Goal: Task Accomplishment & Management: Complete application form

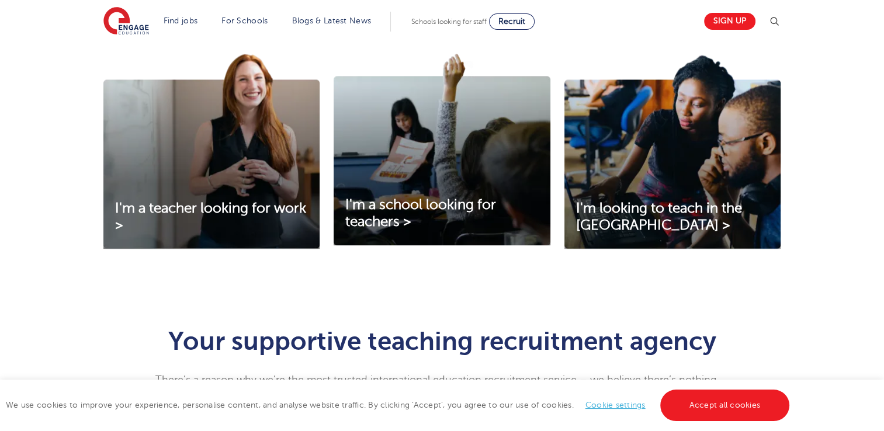
scroll to position [409, 0]
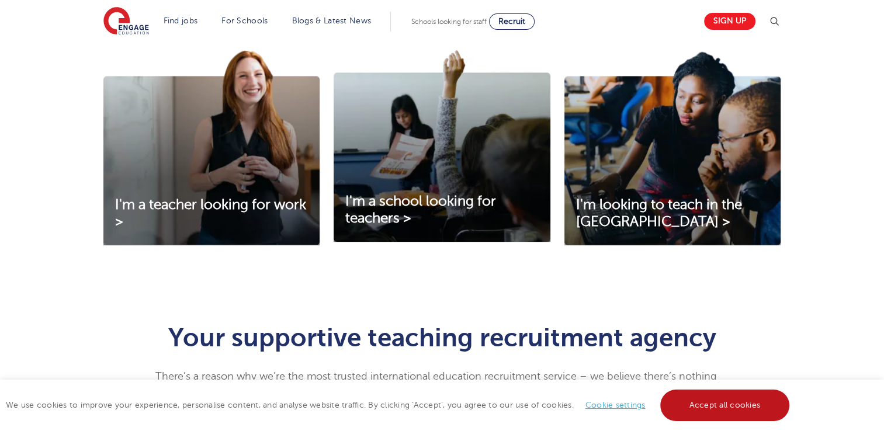
click at [720, 409] on link "Accept all cookies" at bounding box center [725, 406] width 130 height 32
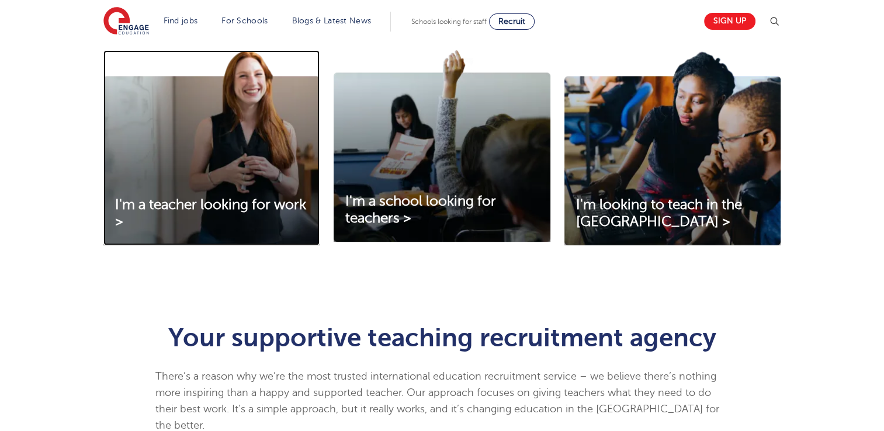
click at [250, 150] on img at bounding box center [211, 147] width 216 height 195
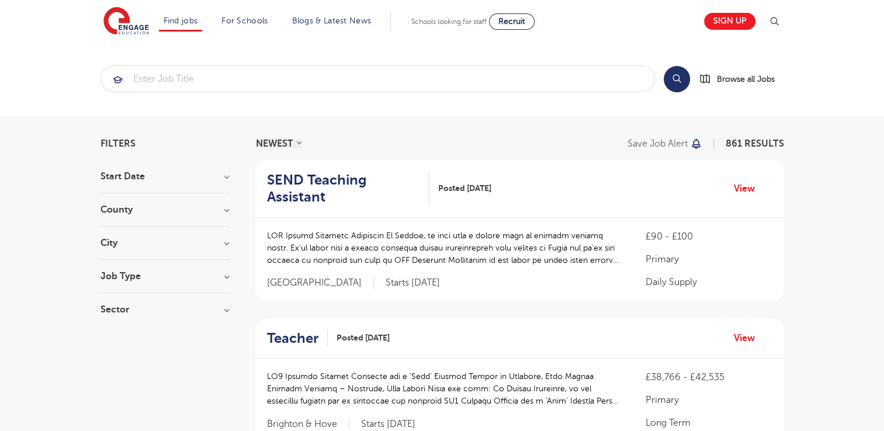
click at [289, 145] on select "NEWEST OLDEST" at bounding box center [278, 143] width 46 height 9
click at [360, 144] on div "NEWEST OLDEST Save job alert 861 RESULTS" at bounding box center [519, 143] width 529 height 9
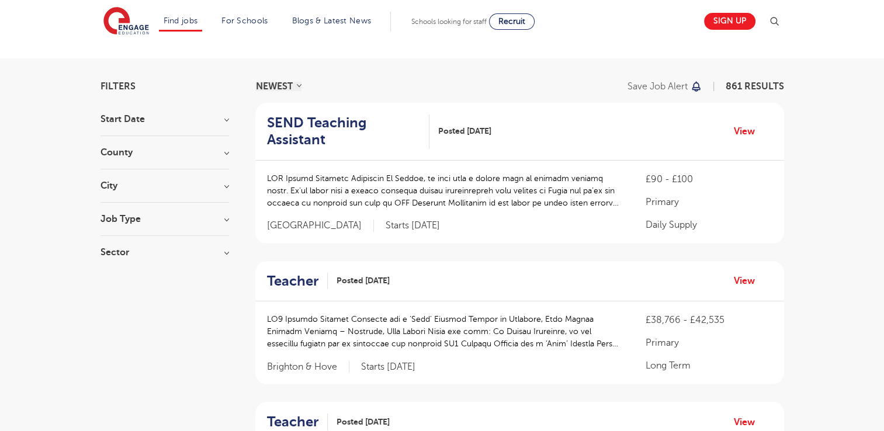
scroll to position [58, 0]
click at [187, 221] on h3 "Job Type" at bounding box center [164, 217] width 128 height 9
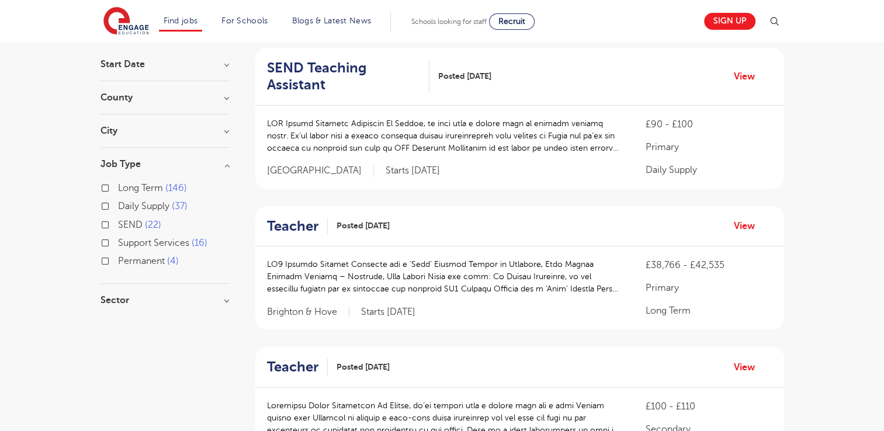
scroll to position [117, 0]
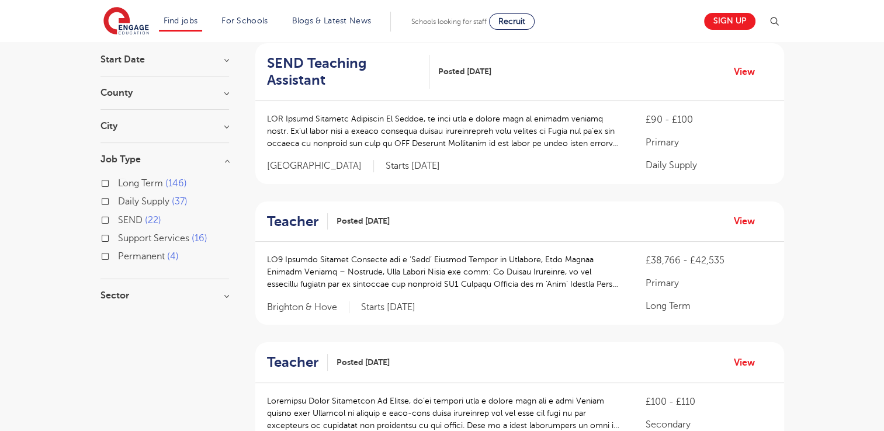
click at [106, 196] on div "Daily Supply 37" at bounding box center [164, 203] width 128 height 18
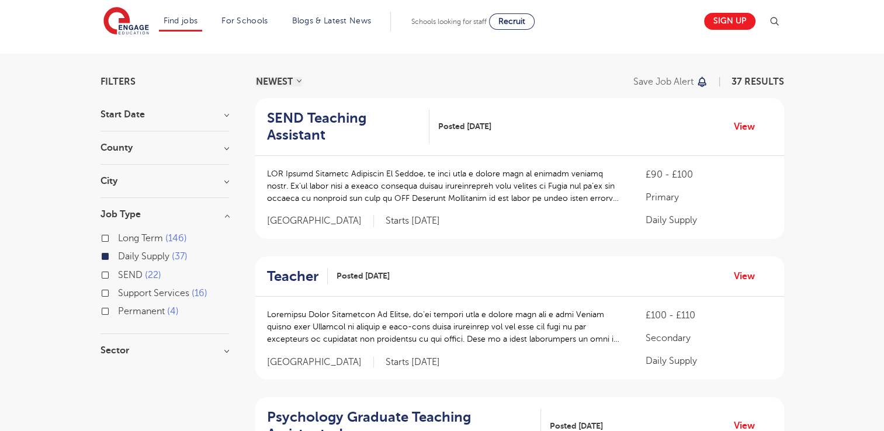
scroll to position [58, 0]
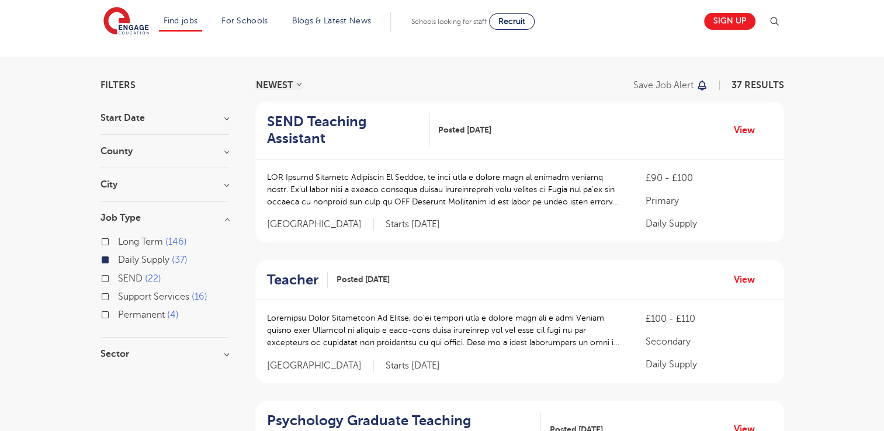
click at [171, 188] on h3 "City" at bounding box center [164, 184] width 128 height 9
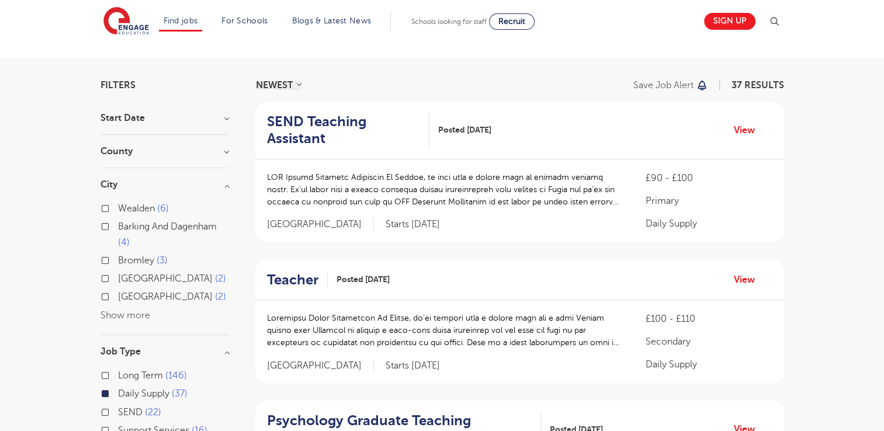
click at [132, 317] on button "Show more" at bounding box center [125, 315] width 50 height 11
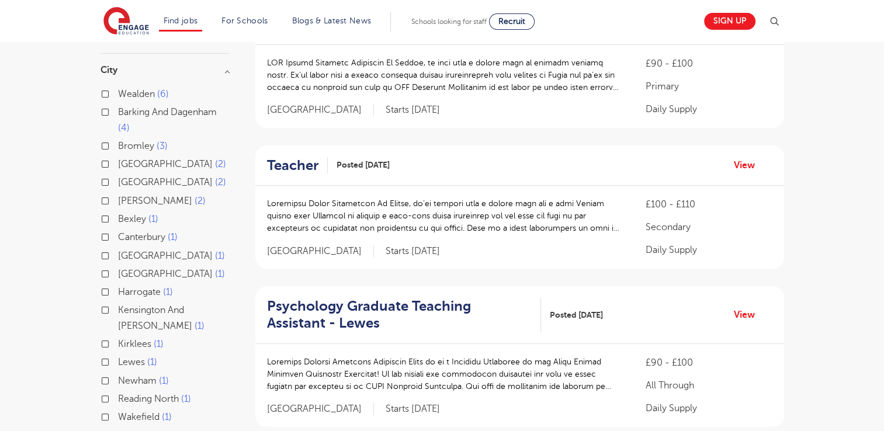
scroll to position [175, 0]
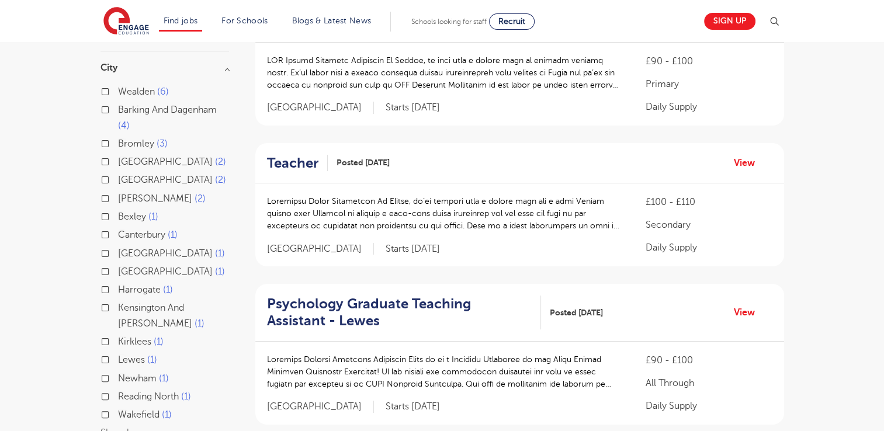
click at [118, 270] on label "Greenwich 1" at bounding box center [171, 271] width 107 height 15
click at [118, 270] on input "Greenwich 1" at bounding box center [122, 270] width 8 height 8
checkbox input "true"
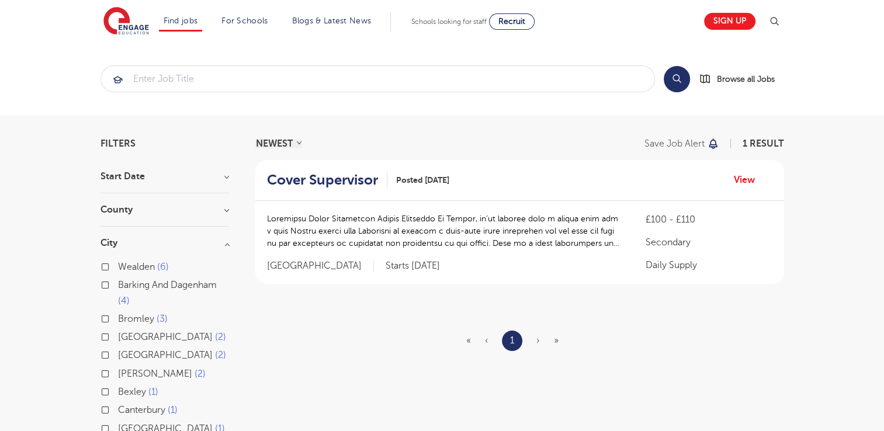
drag, startPoint x: 439, startPoint y: 225, endPoint x: 465, endPoint y: 225, distance: 25.7
click at [440, 225] on p at bounding box center [445, 231] width 356 height 37
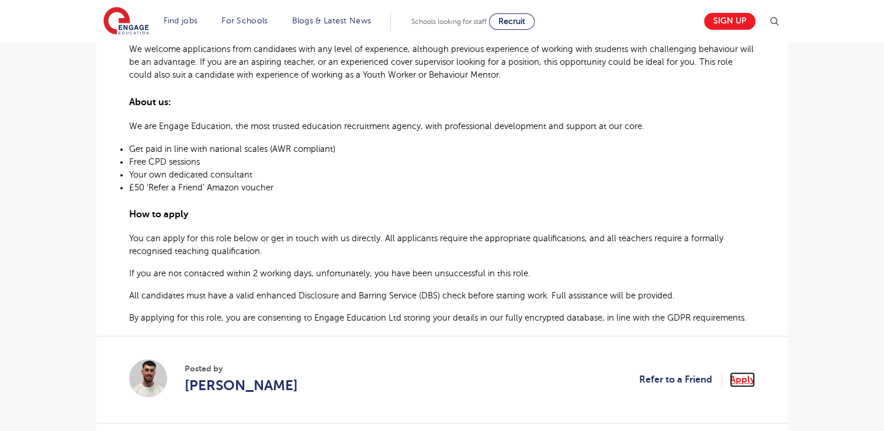
scroll to position [642, 0]
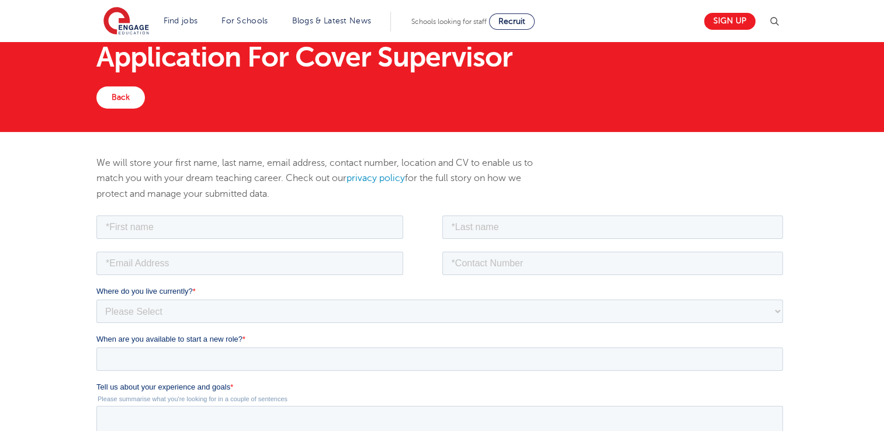
scroll to position [117, 0]
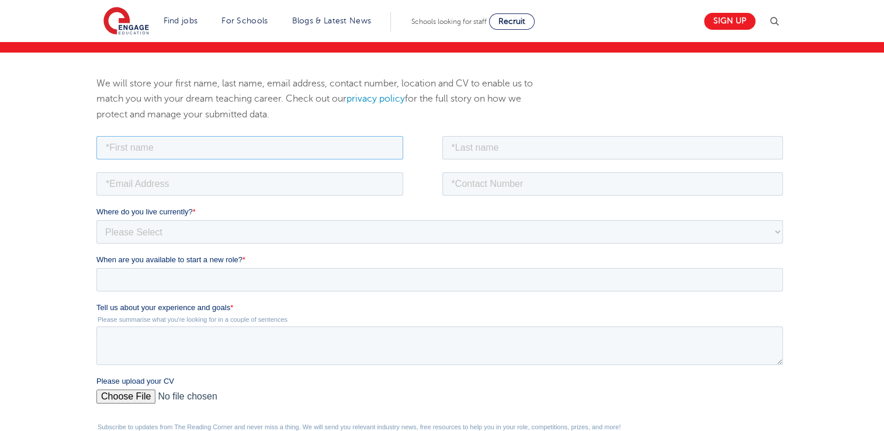
click at [327, 150] on input "text" at bounding box center [249, 147] width 307 height 23
type input "Muhammed"
click at [449, 145] on input "text" at bounding box center [612, 147] width 341 height 23
type input "Farooqi"
click at [271, 178] on input "email" at bounding box center [249, 183] width 307 height 23
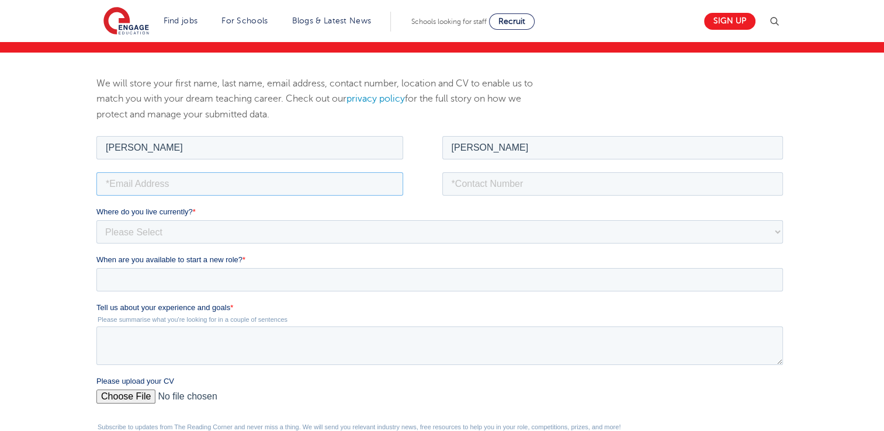
type input "muhammedufarooqi@gmail.com"
click at [486, 181] on input "tel" at bounding box center [612, 183] width 341 height 23
type input "+447733269689"
click at [250, 234] on select "Please Select UK Canada Ireland Australia New Zealand Europe USA South Africa J…" at bounding box center [439, 231] width 686 height 23
select select "UK"
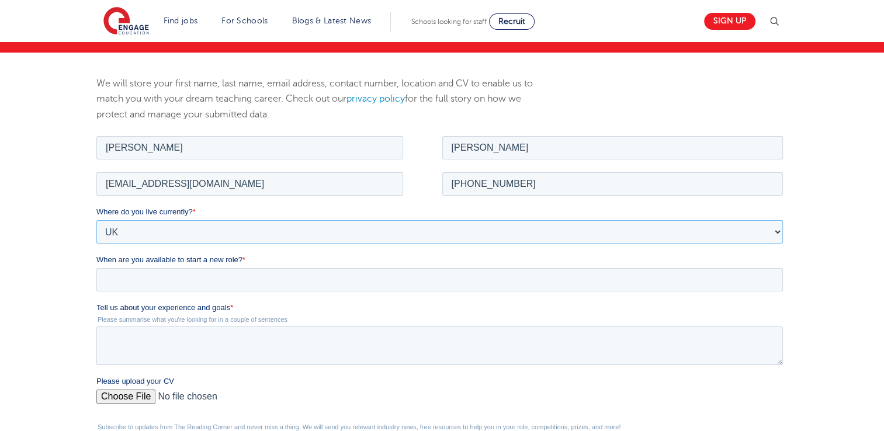
click at [96, 220] on select "Please Select UK Canada Ireland Australia New Zealand Europe USA South Africa J…" at bounding box center [439, 231] width 686 height 23
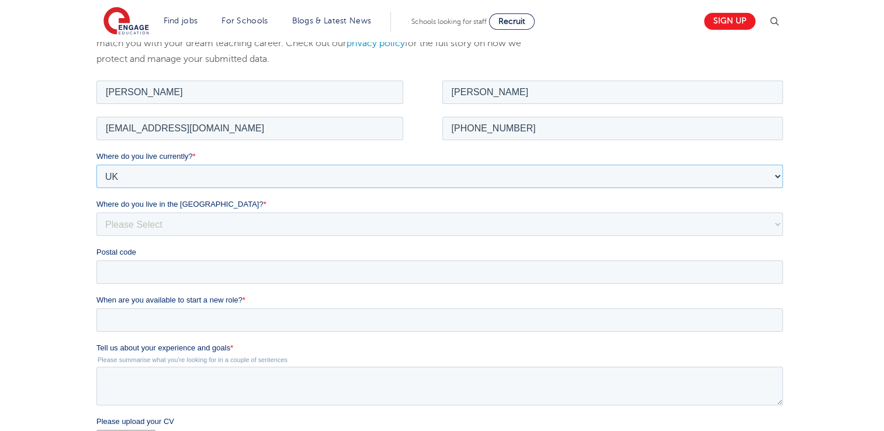
scroll to position [175, 0]
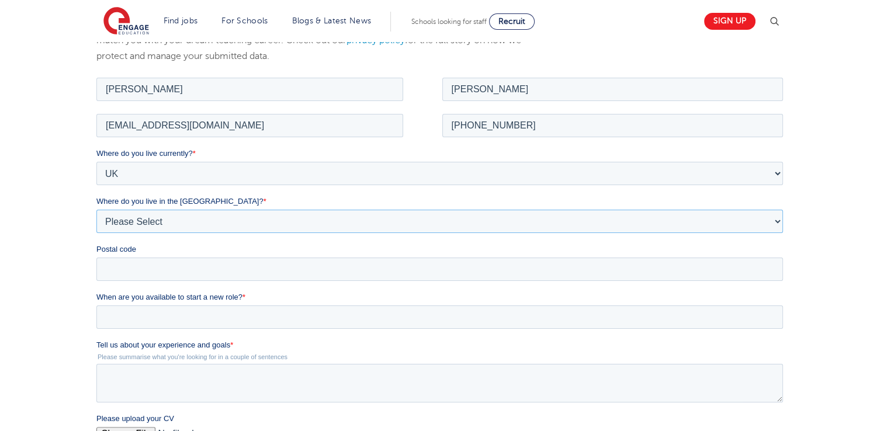
click at [235, 222] on select "Please Select Overseas Barnsley Bedfordshire Berkshire Bournemouth Bracknell Fo…" at bounding box center [439, 220] width 686 height 23
select select "City of London"
click at [96, 209] on select "Please Select Overseas Barnsley Bedfordshire Berkshire Bournemouth Bracknell Fo…" at bounding box center [439, 220] width 686 height 23
click at [168, 217] on select "Please Select Overseas Barnsley Bedfordshire Berkshire Bournemouth Bracknell Fo…" at bounding box center [439, 220] width 686 height 23
click at [35, 226] on div "We will store your first name, last name, email address, contact number, locati…" at bounding box center [442, 305] width 884 height 623
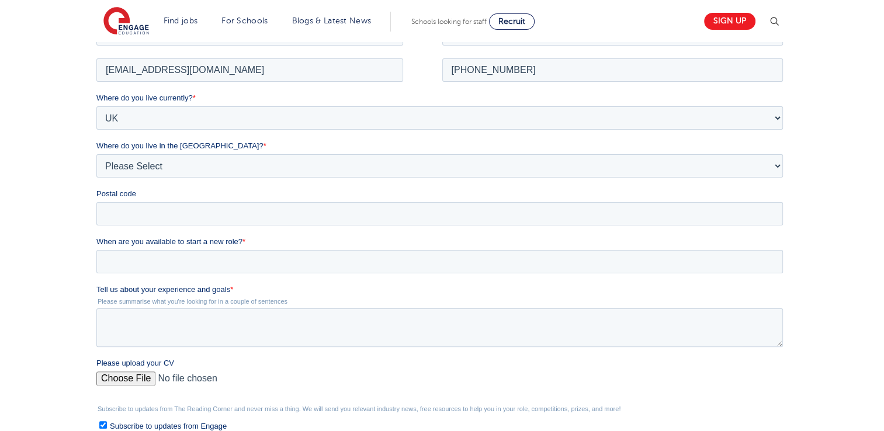
scroll to position [234, 0]
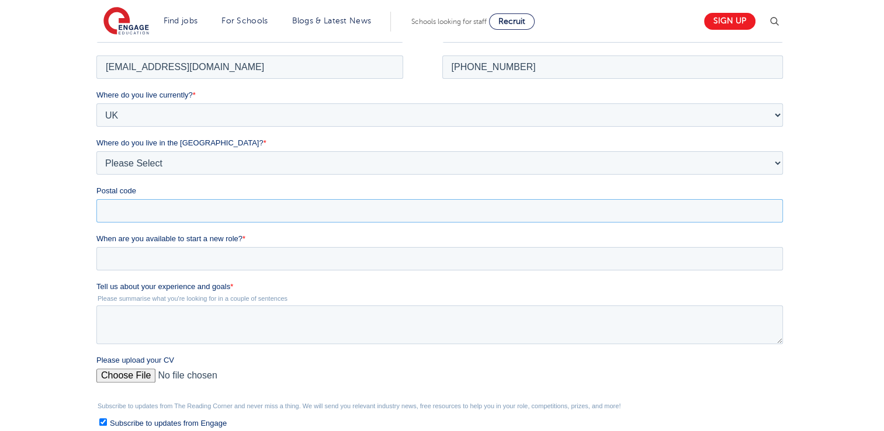
click at [189, 207] on input "Postal code" at bounding box center [439, 210] width 686 height 23
type input "UB6 9DP"
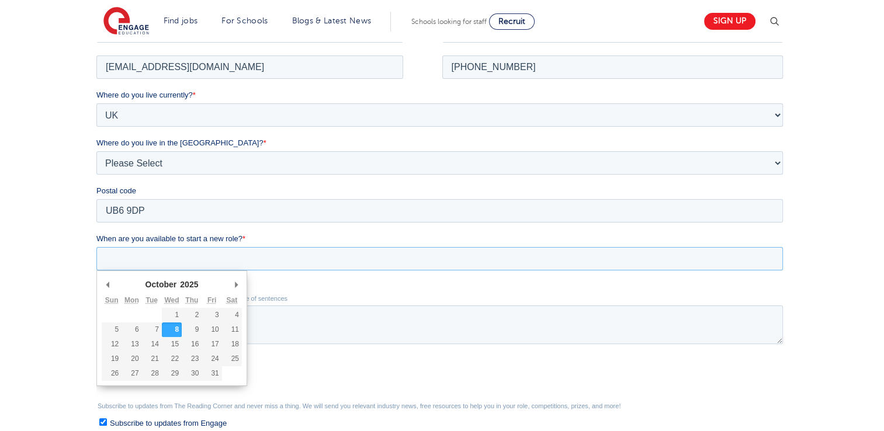
click at [264, 256] on input "When are you available to start a new role? *" at bounding box center [439, 257] width 686 height 23
type div "2025-10-09"
type input "2025/10/09"
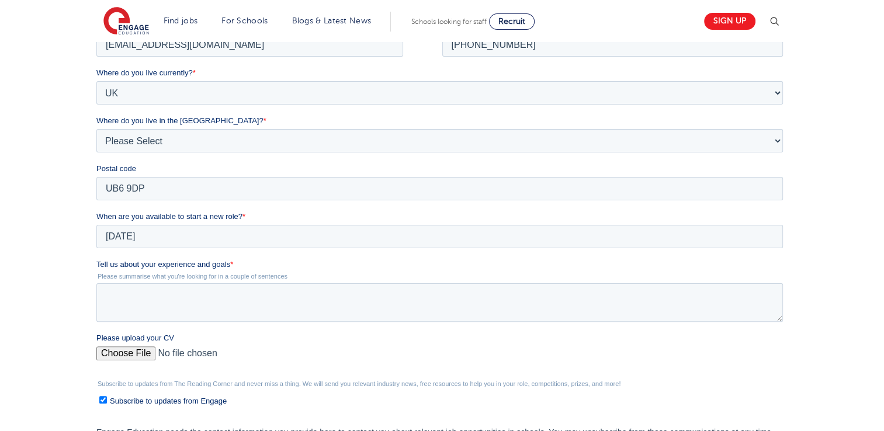
scroll to position [292, 0]
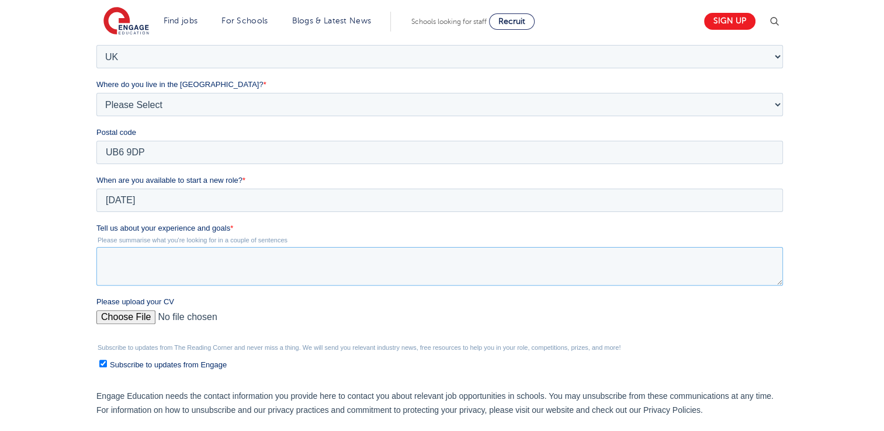
click at [197, 265] on textarea "Tell us about your experience and goals *" at bounding box center [439, 266] width 686 height 39
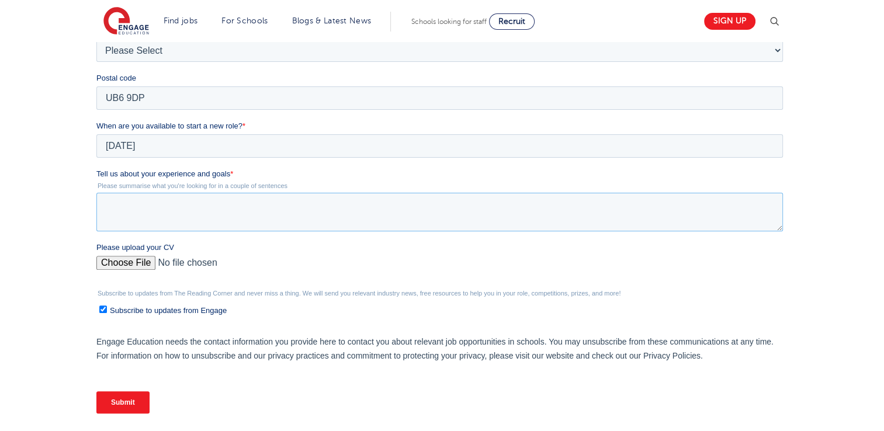
scroll to position [350, 0]
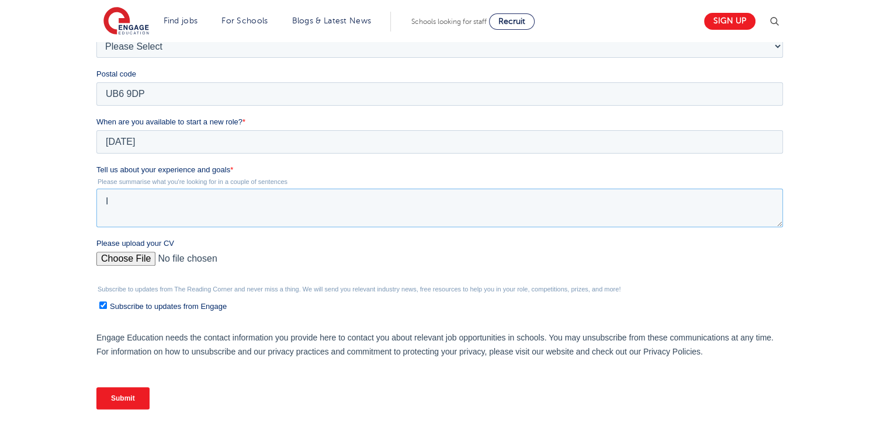
type textarea "I"
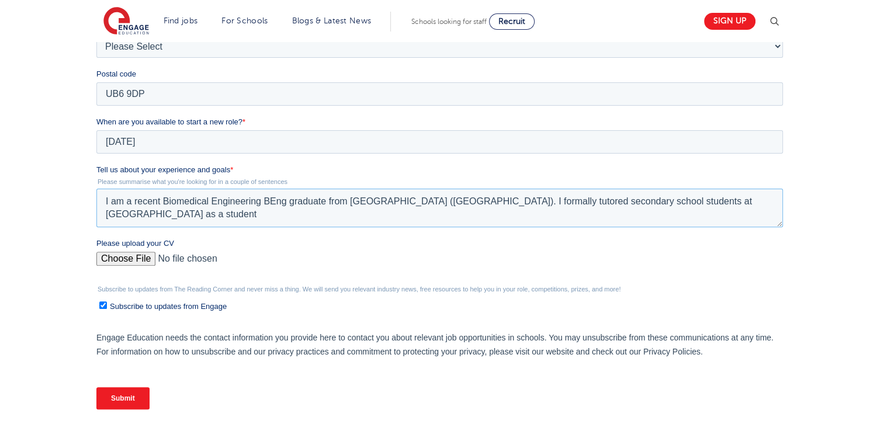
click at [190, 216] on textarea "I am a recent Biomedical Engineering BEng graduate from University College Lond…" at bounding box center [439, 208] width 686 height 39
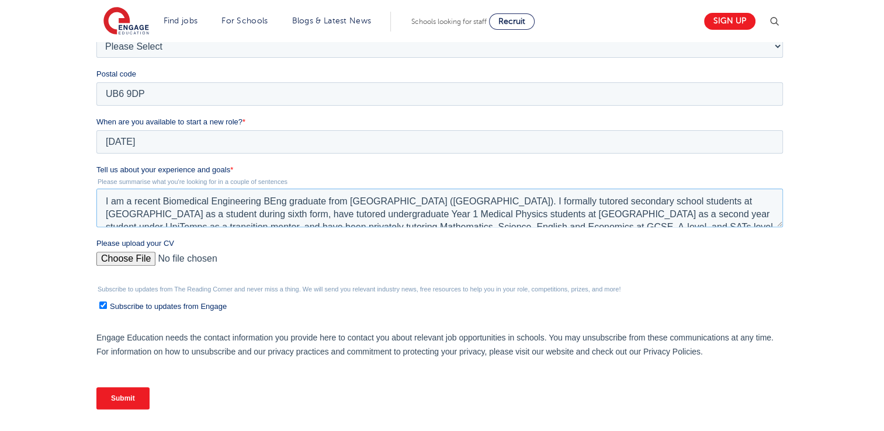
type textarea "I am a recent Biomedical Engineering BEng graduate from University College Lond…"
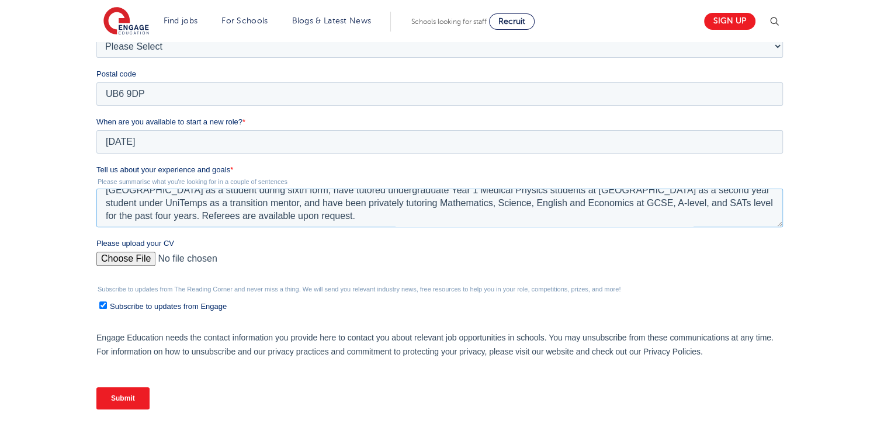
scroll to position [26, 0]
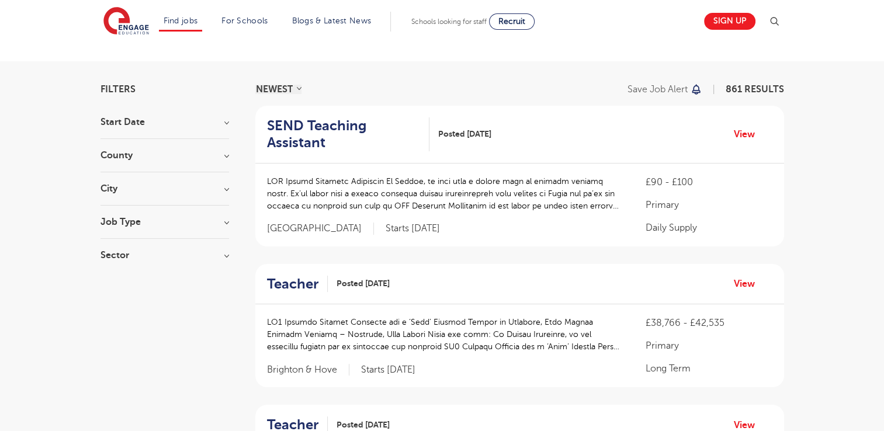
scroll to position [58, 0]
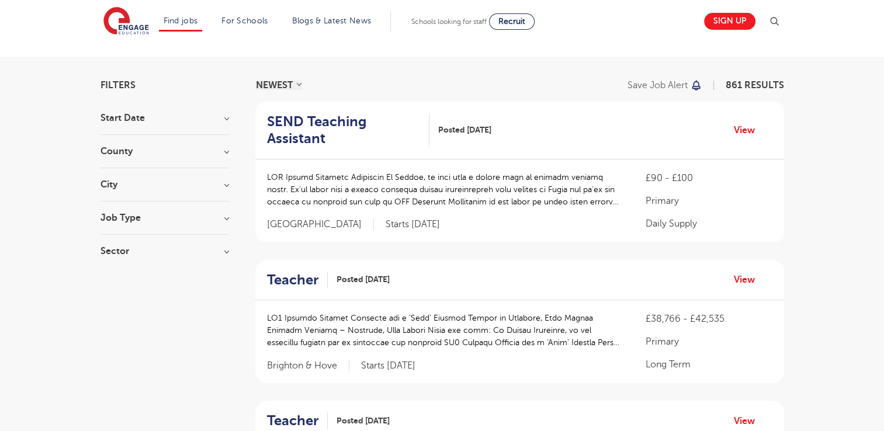
click at [156, 185] on h3 "City" at bounding box center [164, 184] width 128 height 9
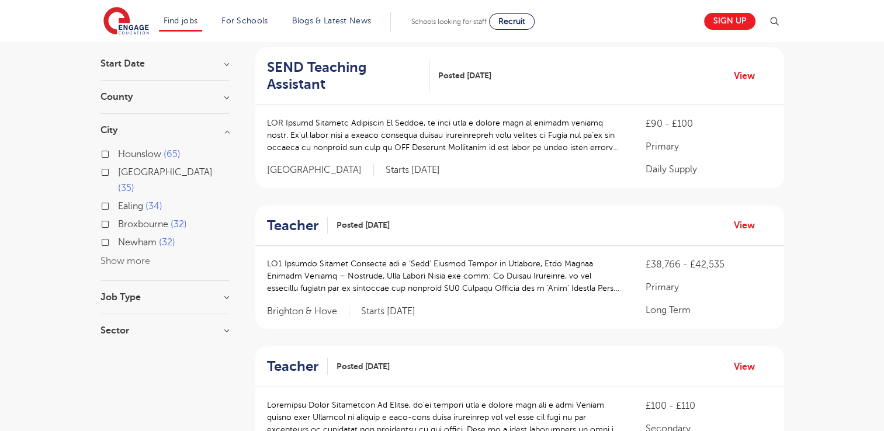
scroll to position [117, 0]
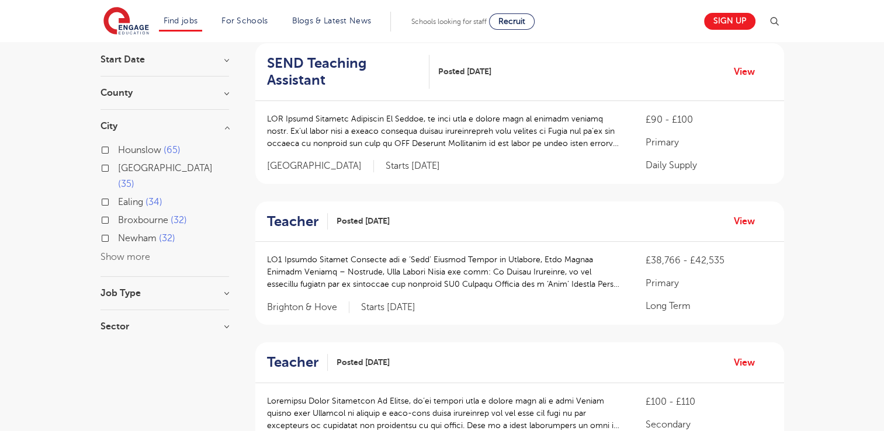
click at [110, 195] on div "Ealing 34" at bounding box center [164, 204] width 128 height 18
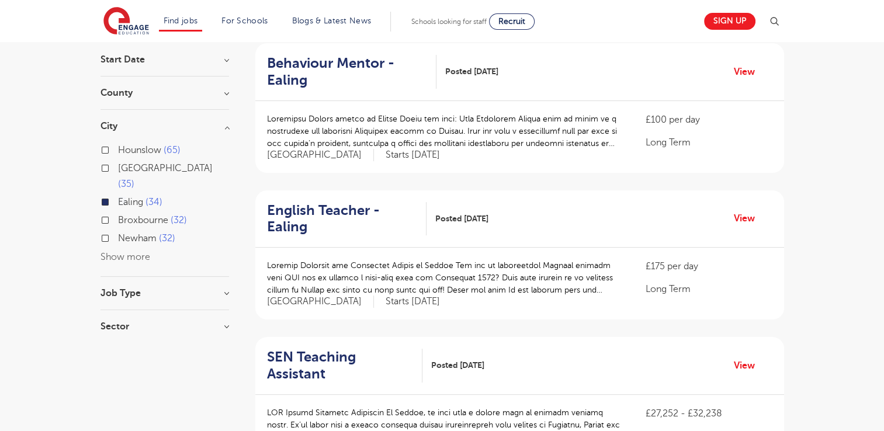
click at [125, 246] on div "Hounslow 65 Leeds 35 Ealing 34 [GEOGRAPHIC_DATA] 32 [GEOGRAPHIC_DATA] 32 Show m…" at bounding box center [164, 204] width 128 height 122
click at [129, 252] on button "Show more" at bounding box center [125, 257] width 50 height 11
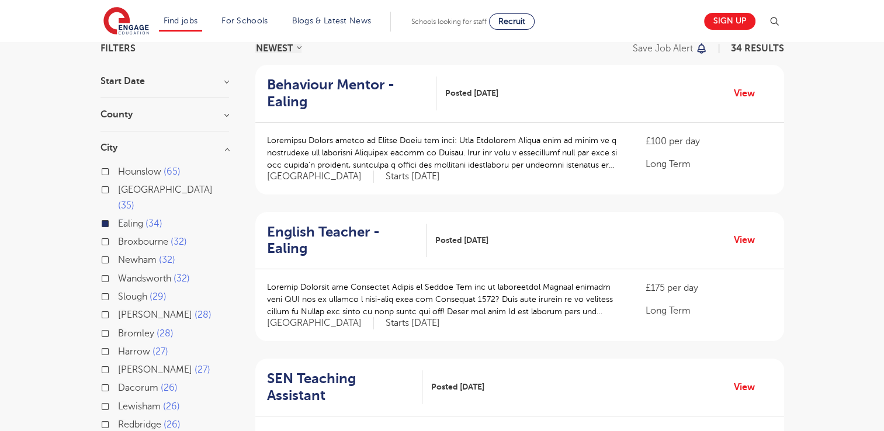
scroll to position [117, 0]
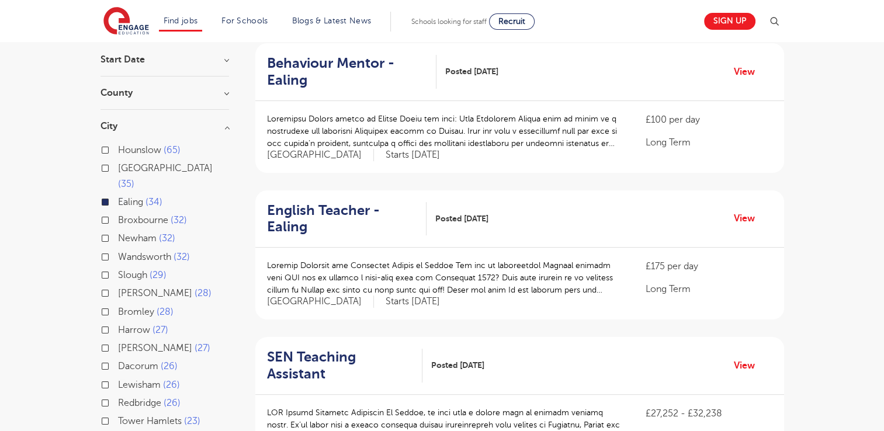
click at [108, 150] on div "Hounslow 65" at bounding box center [164, 152] width 128 height 18
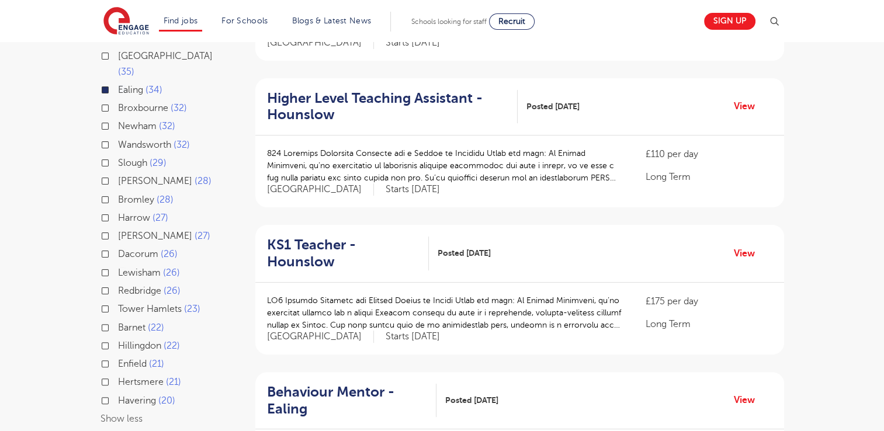
scroll to position [234, 0]
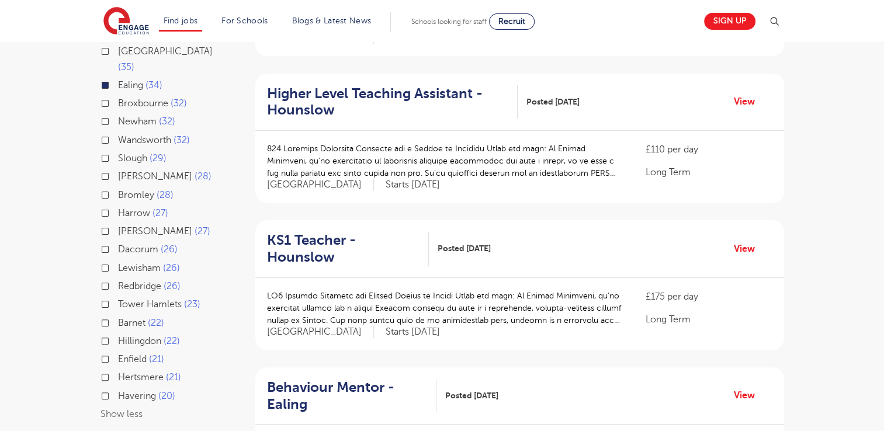
click at [118, 334] on label "Hillingdon 22" at bounding box center [149, 341] width 62 height 15
click at [118, 336] on input "Hillingdon 22" at bounding box center [122, 340] width 8 height 8
checkbox input "true"
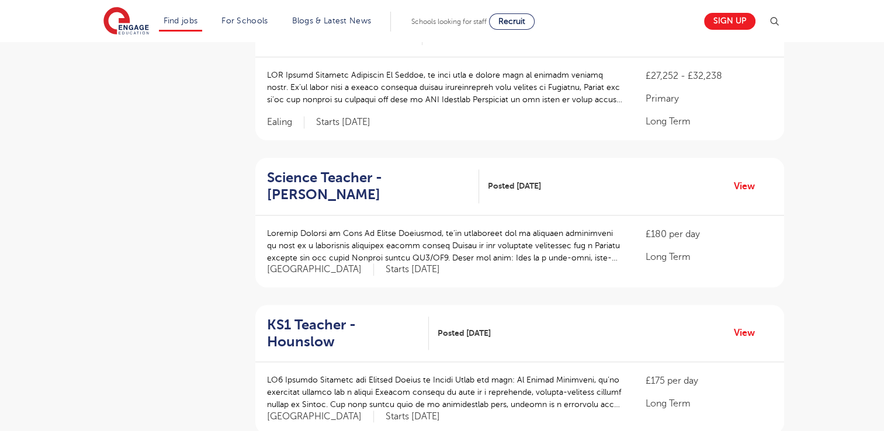
scroll to position [1040, 0]
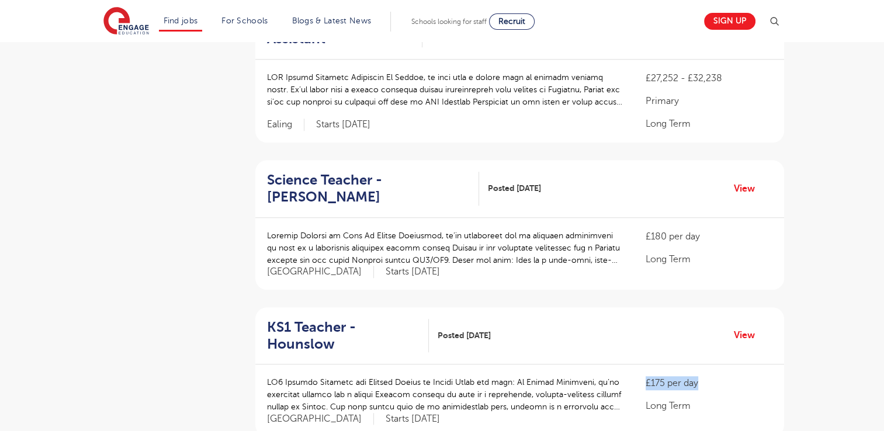
drag, startPoint x: 645, startPoint y: 331, endPoint x: 706, endPoint y: 330, distance: 60.7
click at [706, 376] on p "£175 per day" at bounding box center [708, 383] width 126 height 14
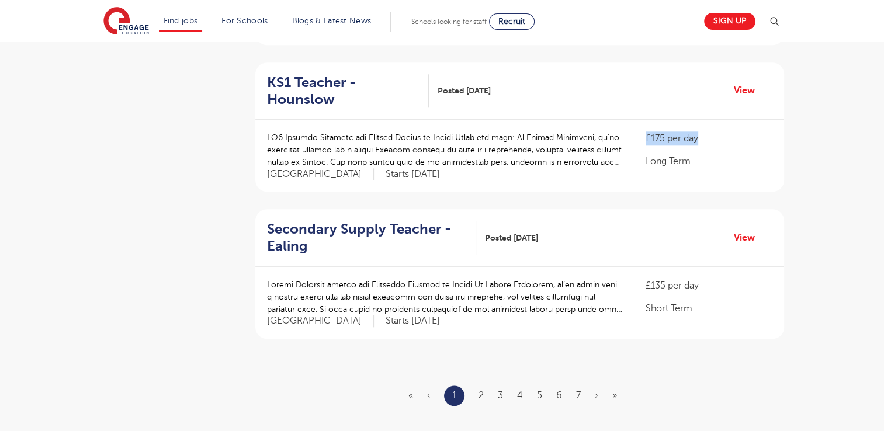
scroll to position [1285, 0]
click at [483, 390] on link "2" at bounding box center [480, 395] width 5 height 11
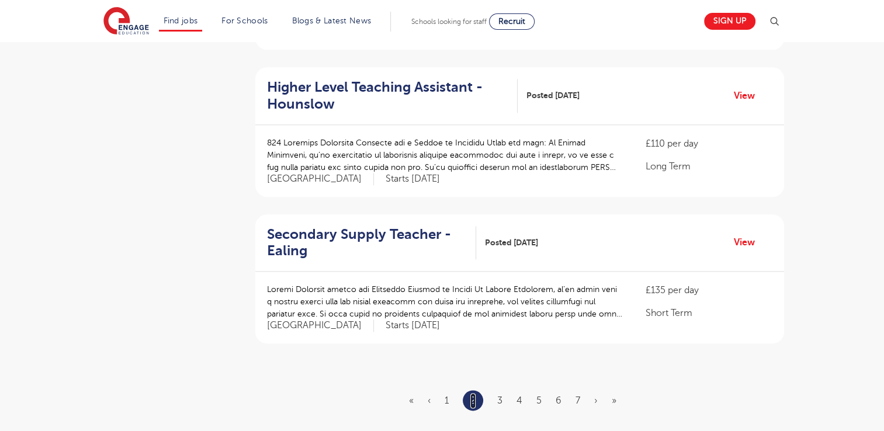
scroll to position [0, 0]
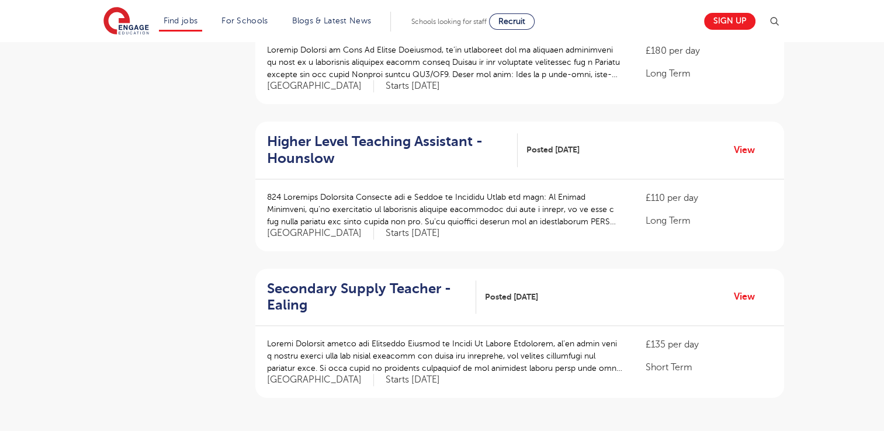
scroll to position [1343, 0]
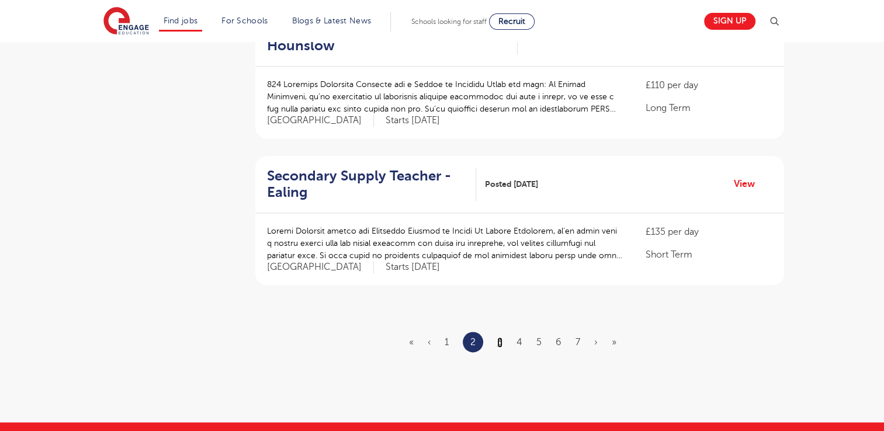
click at [497, 337] on link "3" at bounding box center [499, 342] width 5 height 11
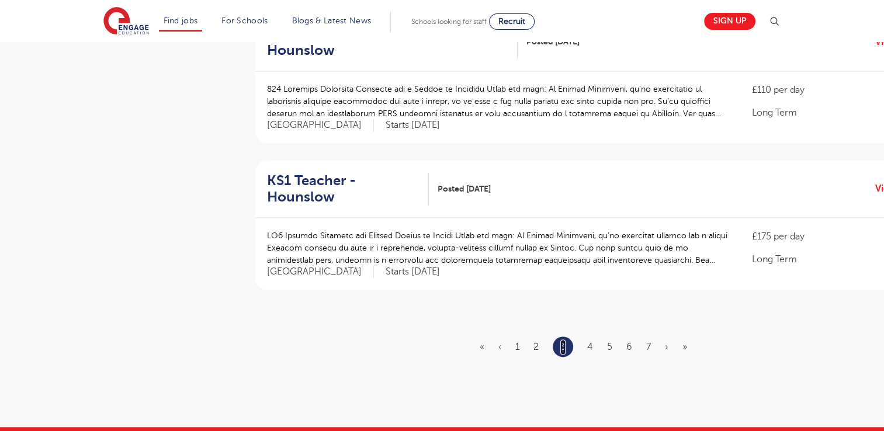
scroll to position [1402, 0]
